Goal: Transaction & Acquisition: Purchase product/service

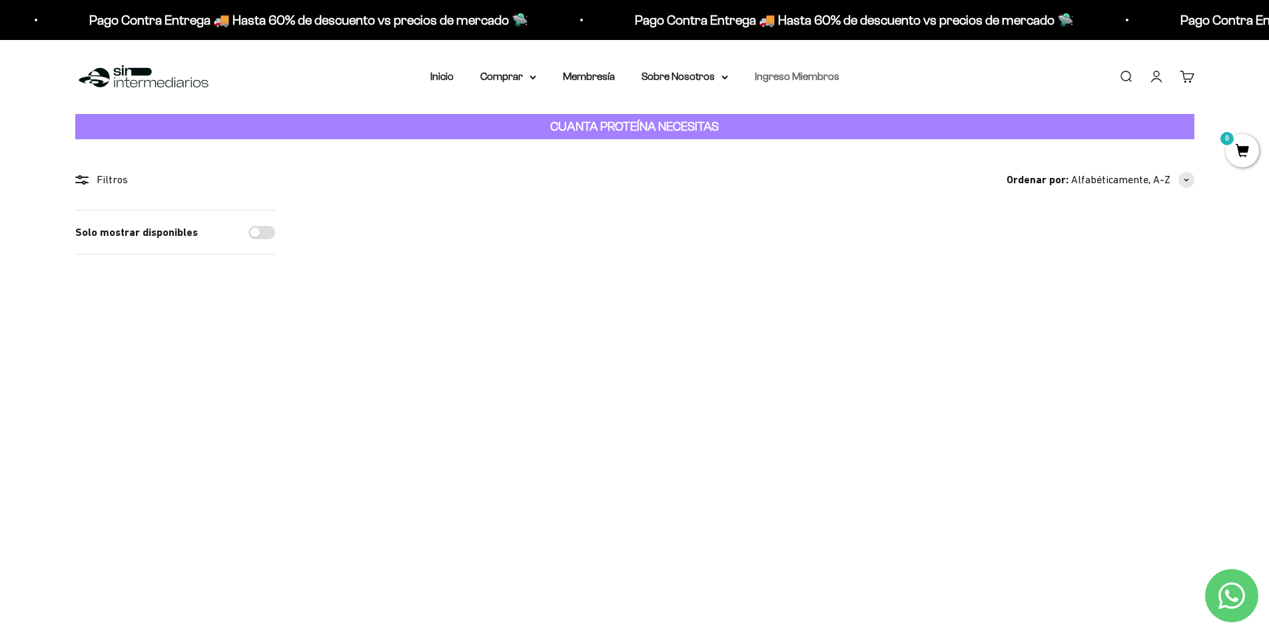
click at [802, 75] on link "Ingreso Miembros" at bounding box center [797, 76] width 85 height 11
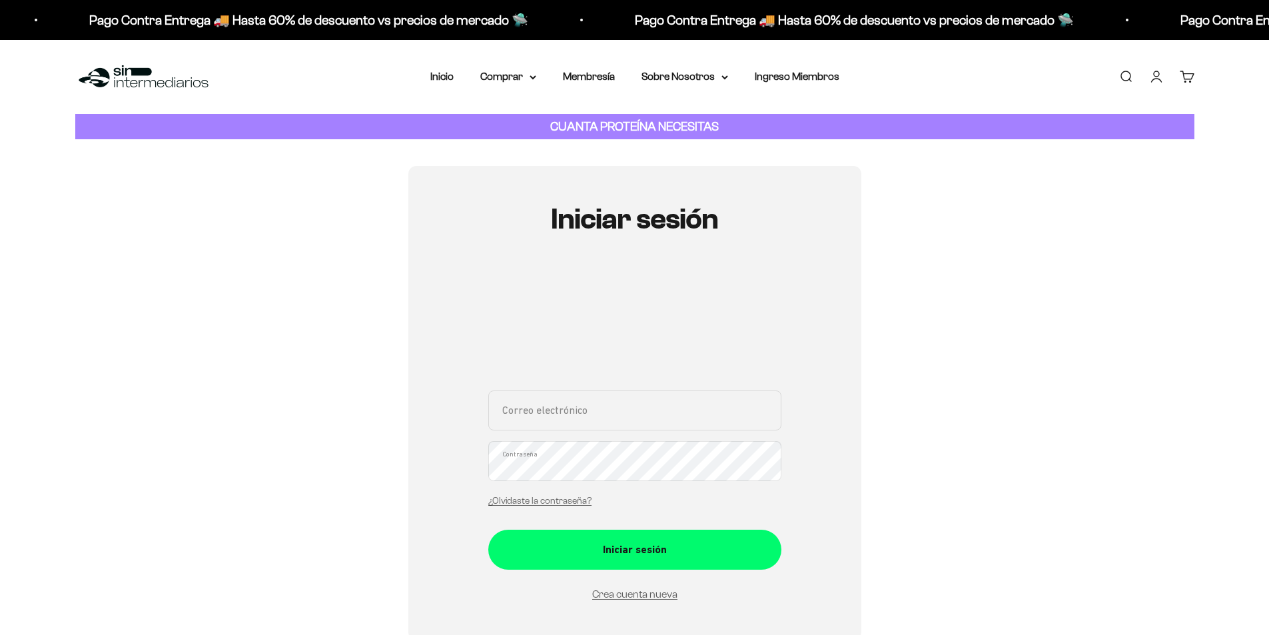
type input "[PERSON_NAME][EMAIL_ADDRESS][DOMAIN_NAME]"
click at [606, 428] on input "andrea.rios0820@gmail.com" at bounding box center [634, 410] width 293 height 40
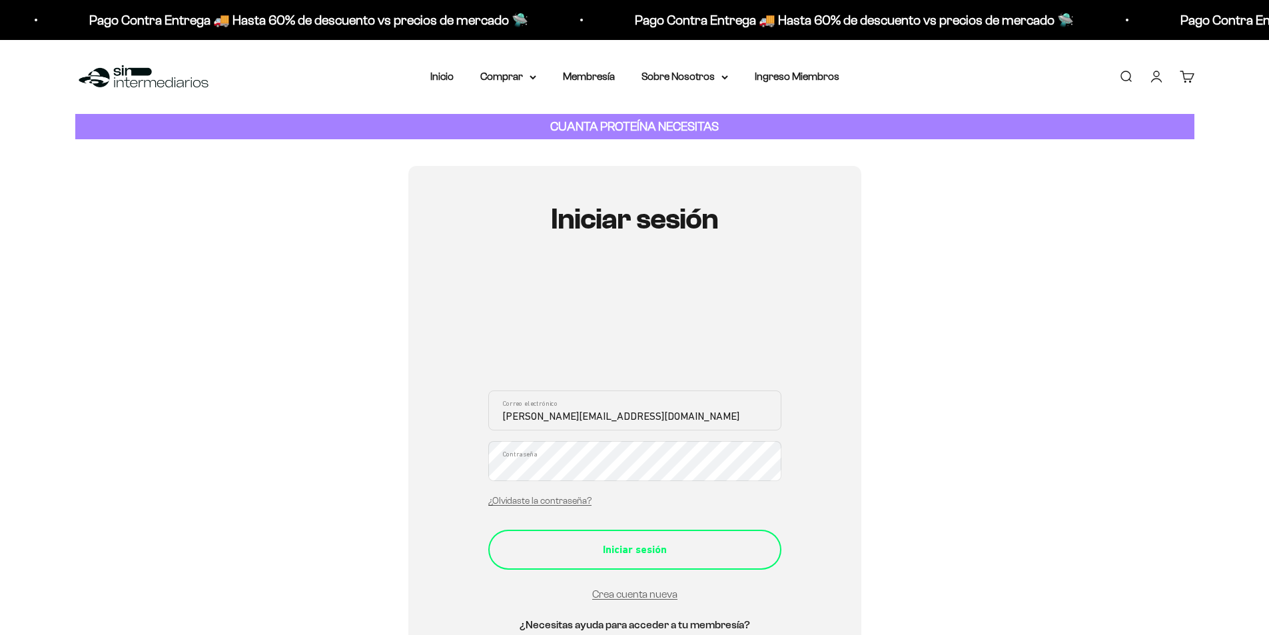
click at [673, 554] on div "Iniciar sesión" at bounding box center [635, 549] width 240 height 17
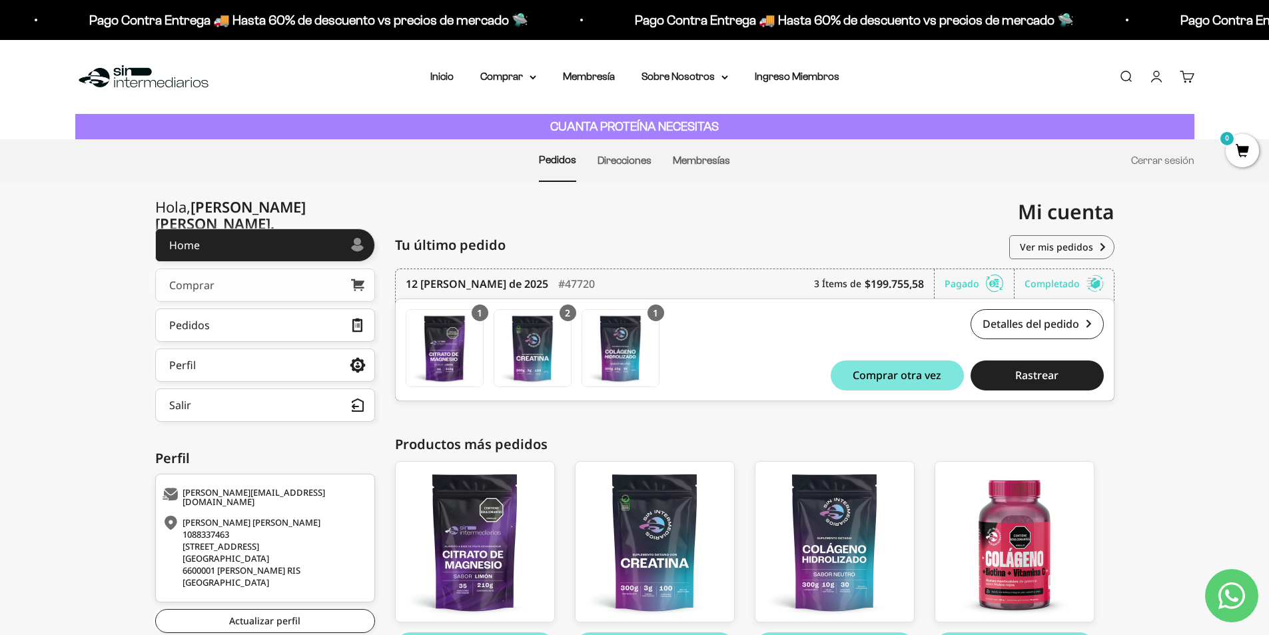
click at [245, 273] on link "Comprar" at bounding box center [265, 285] width 220 height 33
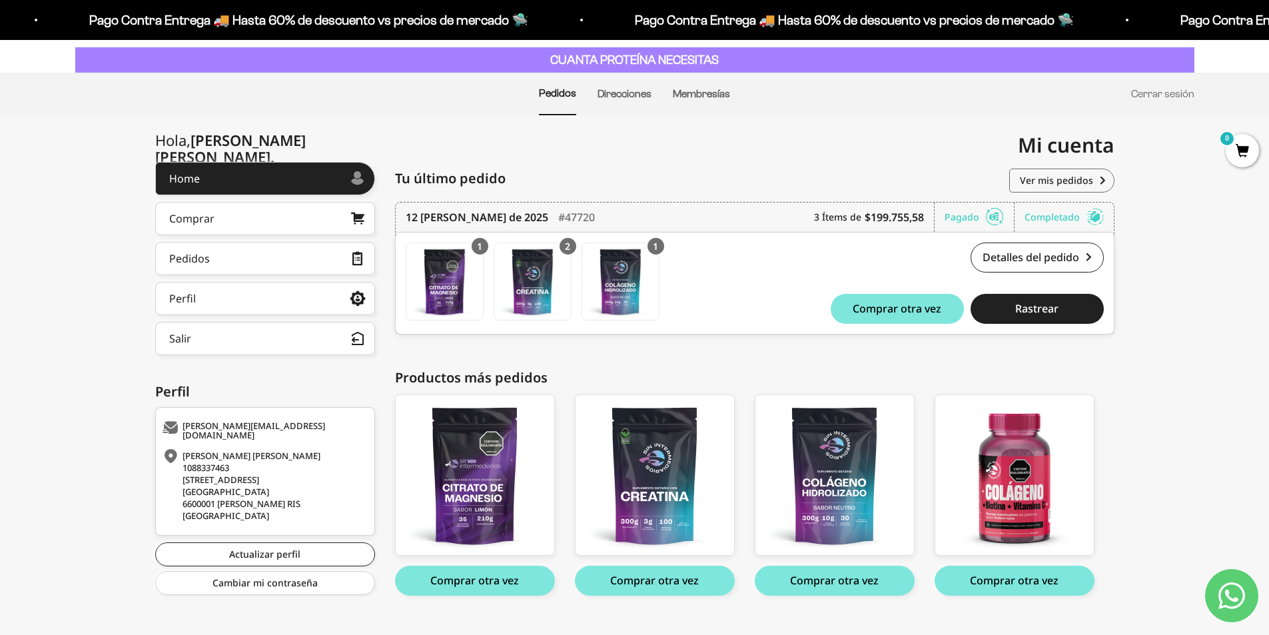
scroll to position [91, 0]
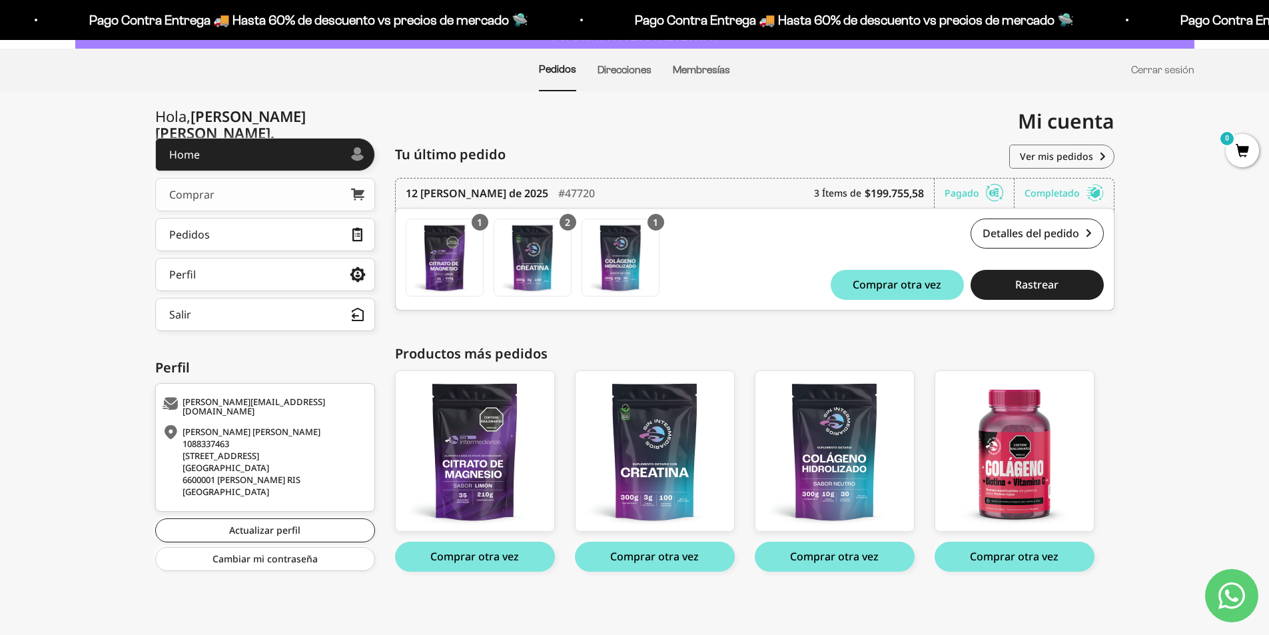
click at [203, 184] on link "Comprar" at bounding box center [265, 194] width 220 height 33
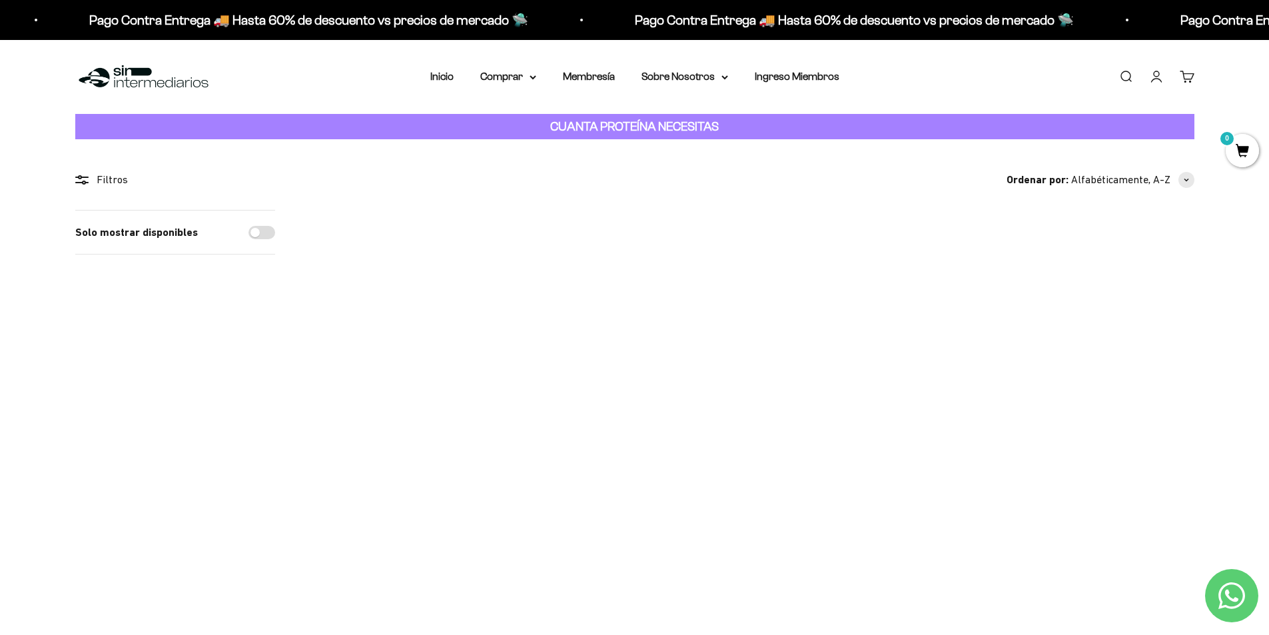
click at [1181, 359] on span at bounding box center [1179, 359] width 13 height 15
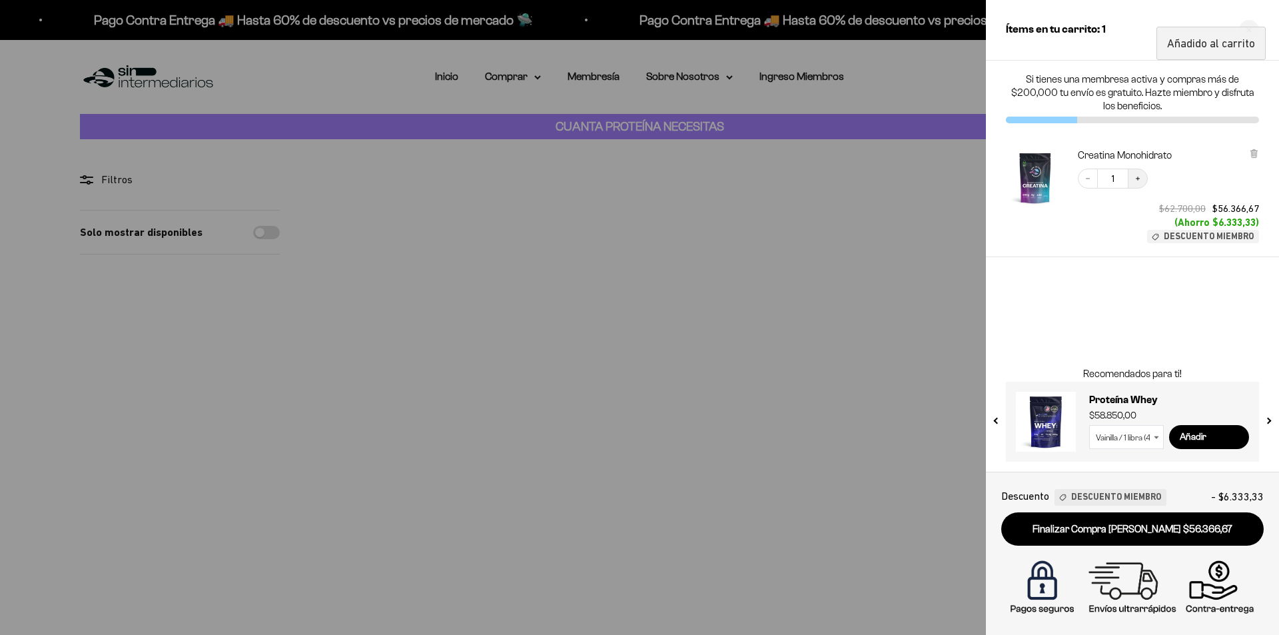
click at [1145, 183] on button "Increase quantity" at bounding box center [1138, 179] width 20 height 20
click at [1251, 33] on div "Close cart" at bounding box center [1249, 30] width 20 height 20
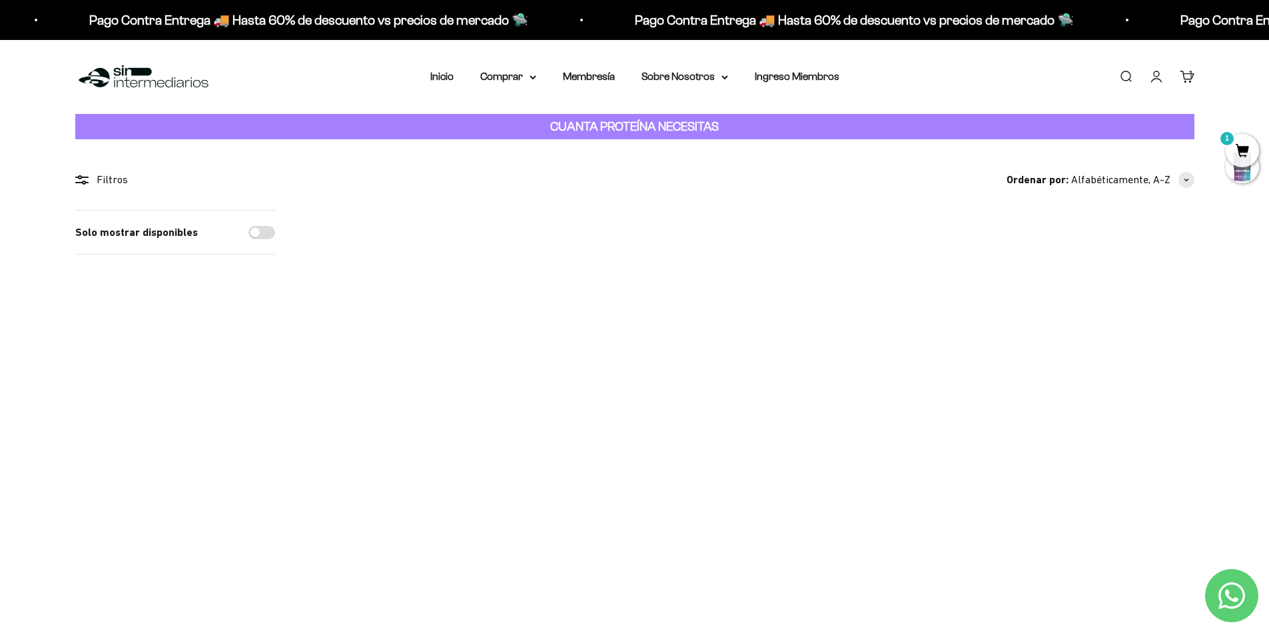
scroll to position [133, 0]
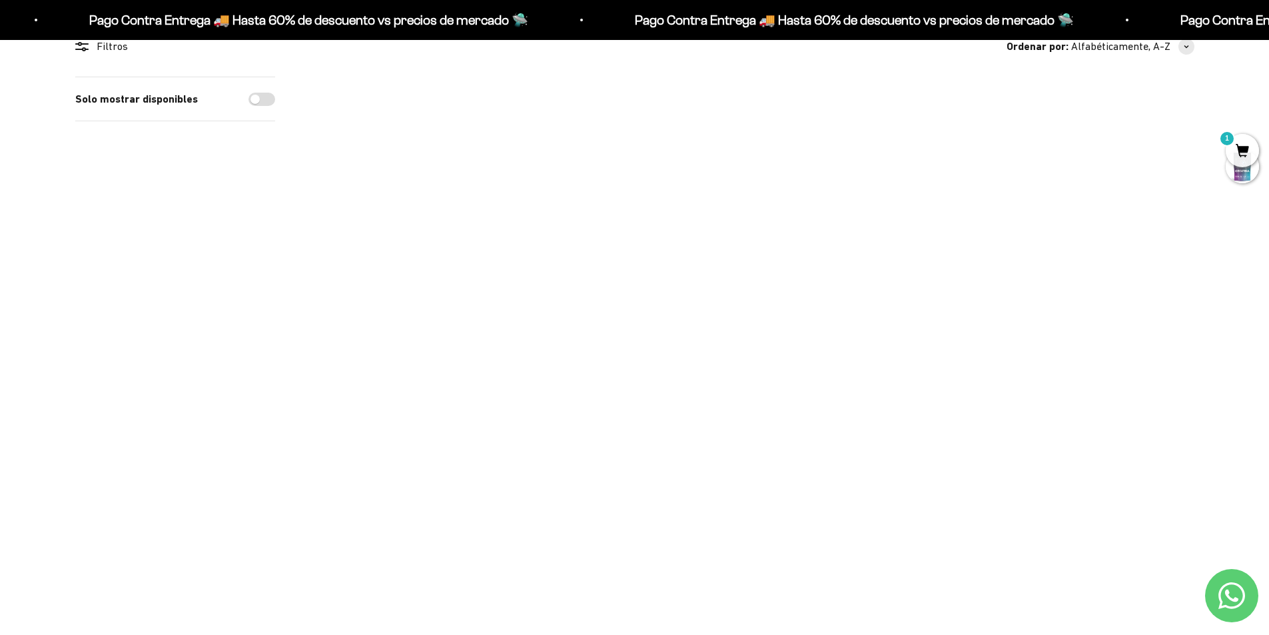
click at [461, 524] on span at bounding box center [456, 525] width 13 height 15
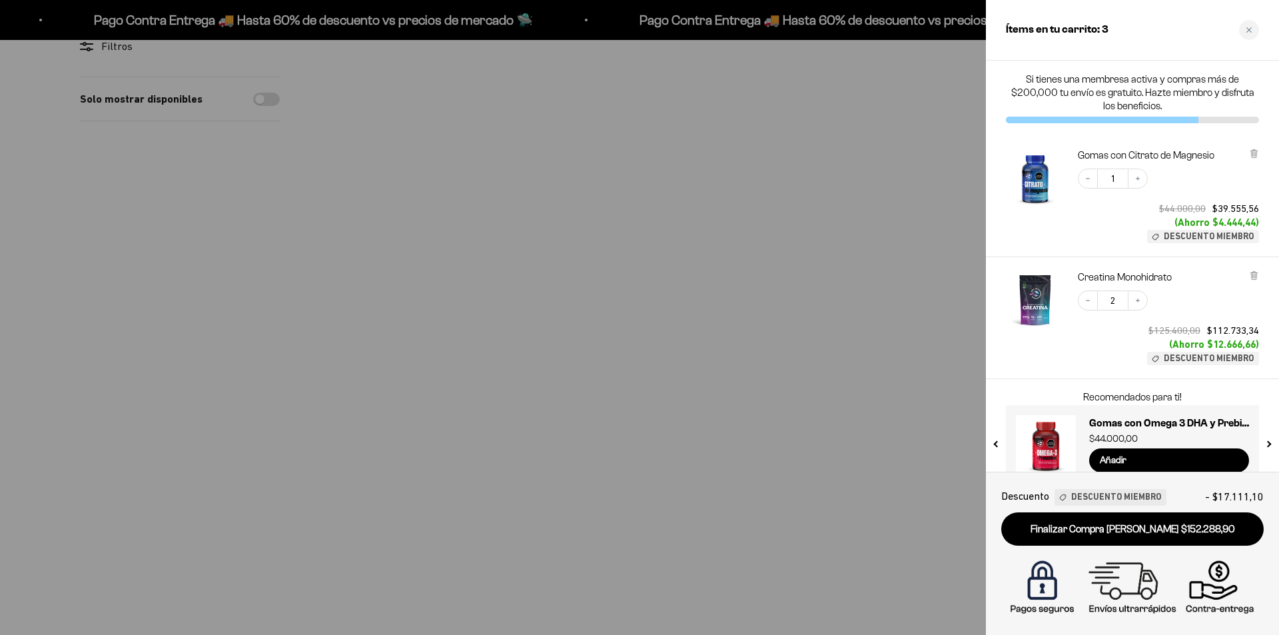
click at [162, 273] on div at bounding box center [639, 317] width 1279 height 635
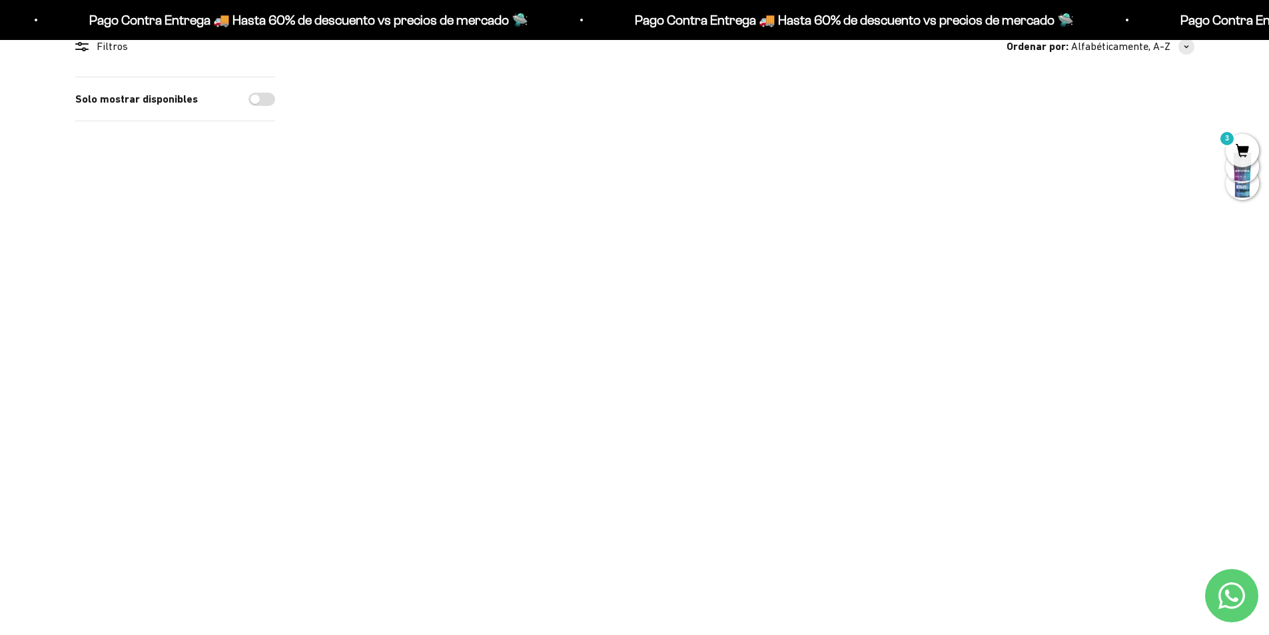
click at [645, 523] on div at bounding box center [637, 525] width 23 height 23
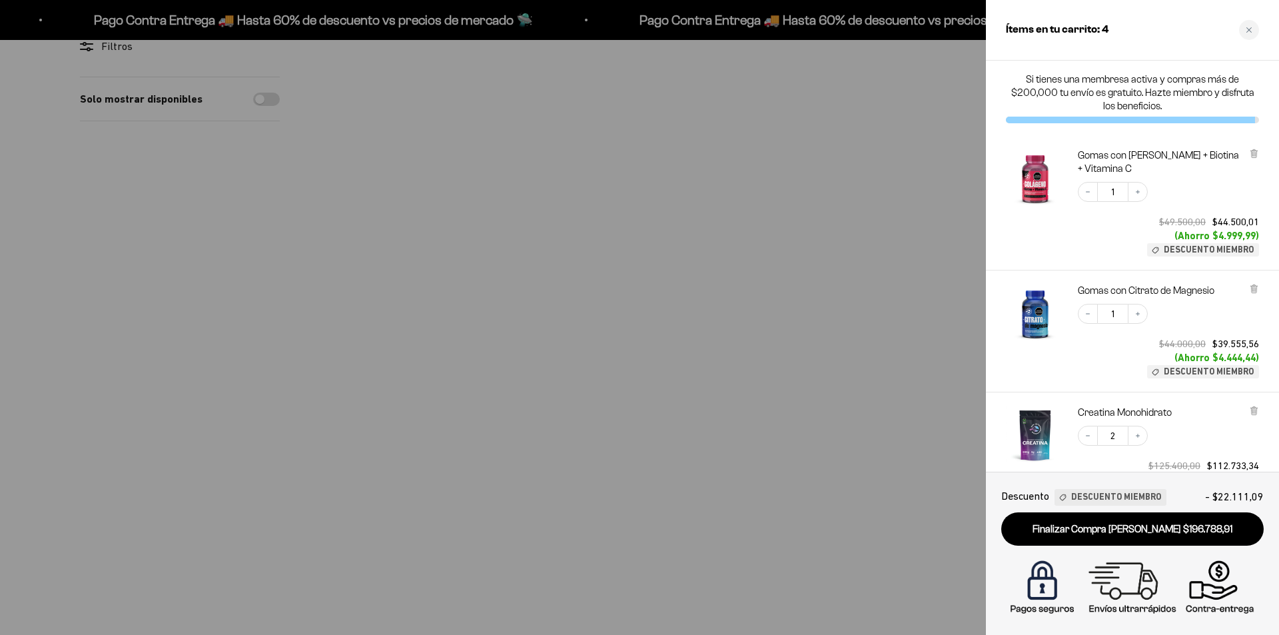
click at [183, 283] on div at bounding box center [639, 317] width 1279 height 635
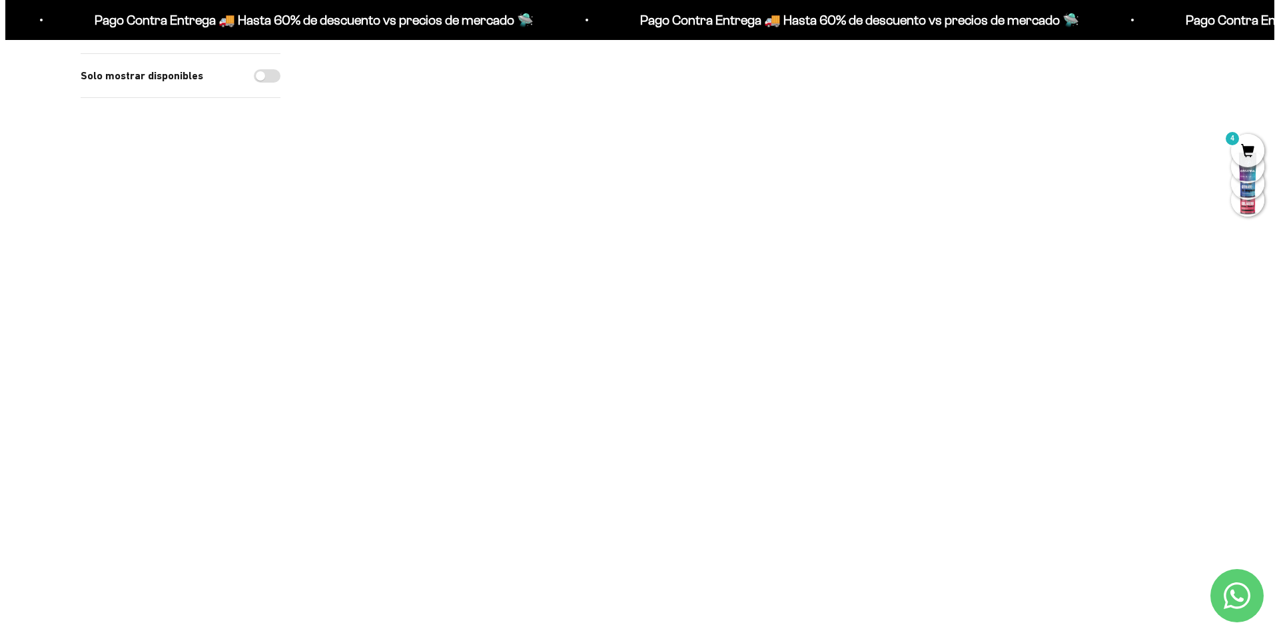
scroll to position [400, 0]
click at [636, 265] on span at bounding box center [637, 258] width 13 height 15
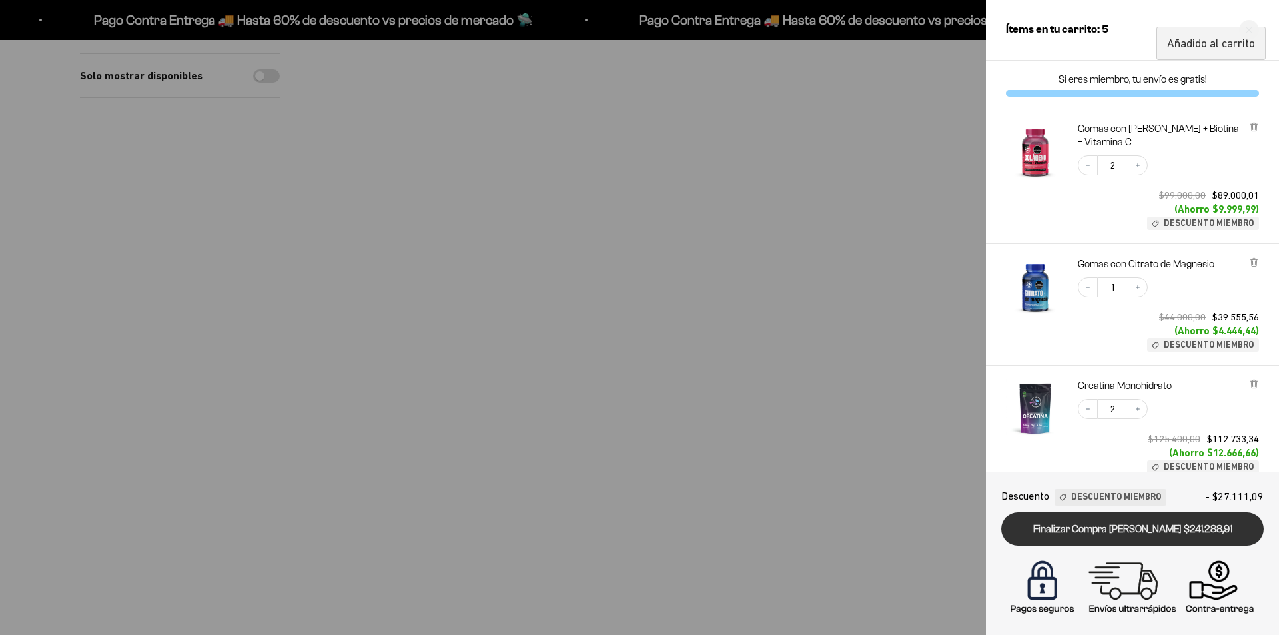
click at [1118, 536] on link "Finalizar Compra Segura $241.288,91" at bounding box center [1132, 529] width 263 height 34
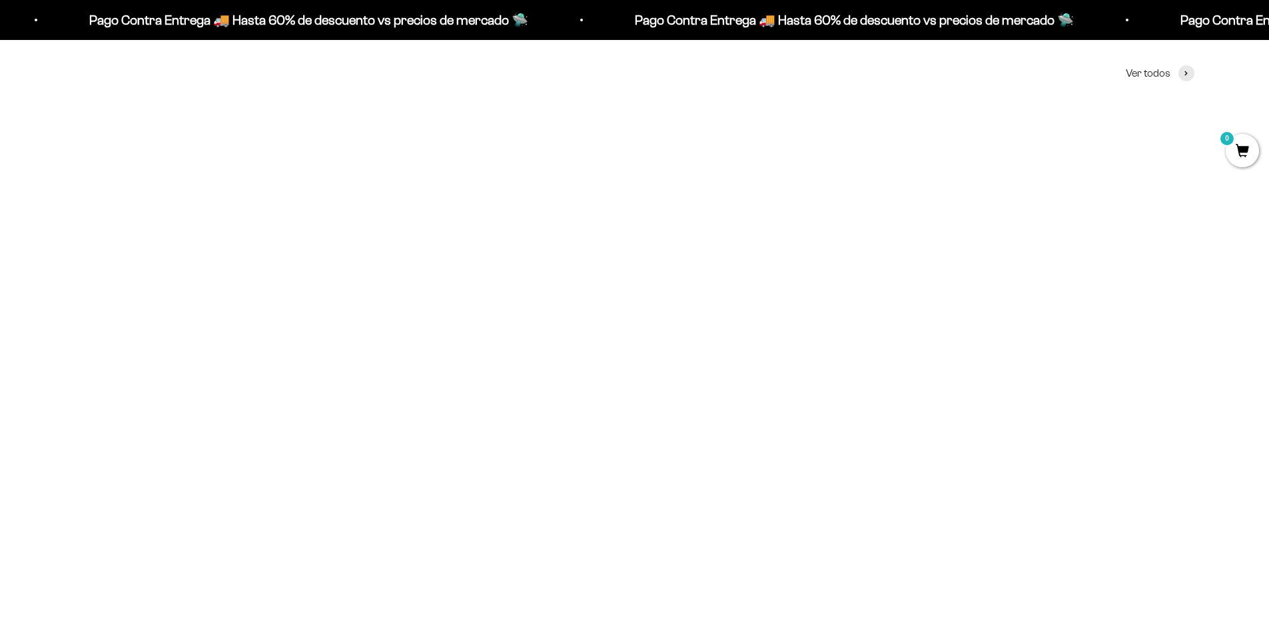
scroll to position [596, 0]
